Goal: Task Accomplishment & Management: Manage account settings

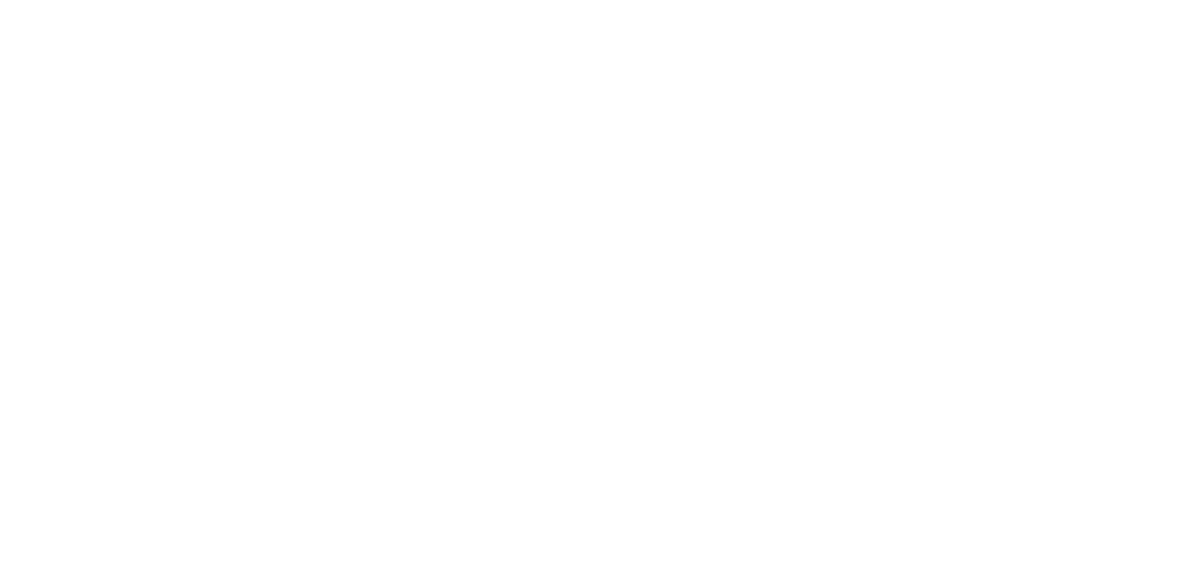
type input "**********"
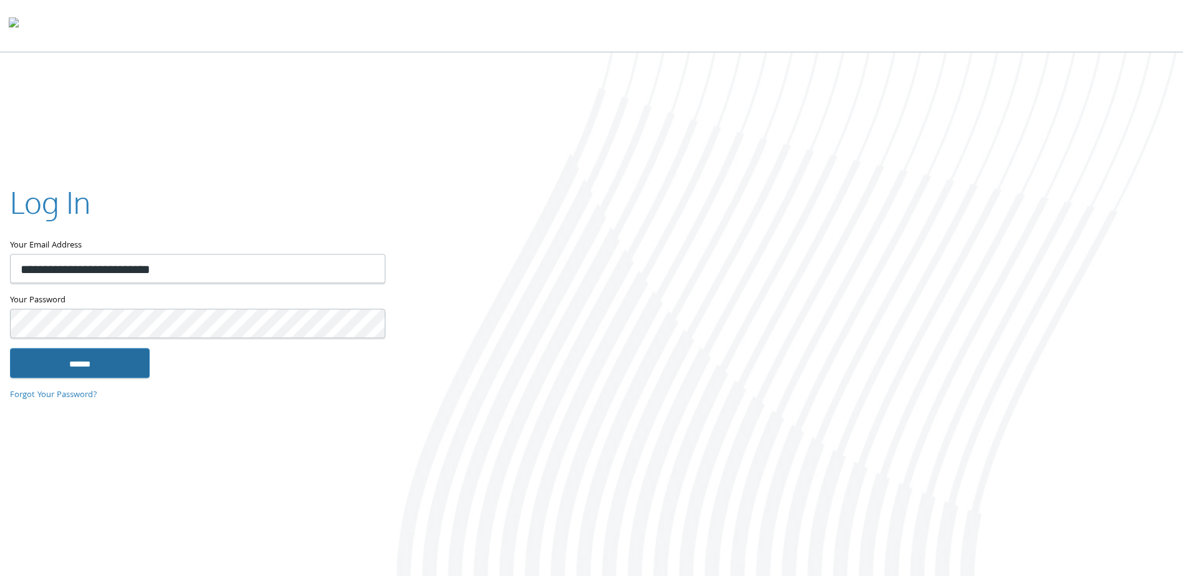
click at [100, 359] on input "******" at bounding box center [80, 364] width 140 height 30
type input "**********"
